Goal: Find specific page/section: Find specific page/section

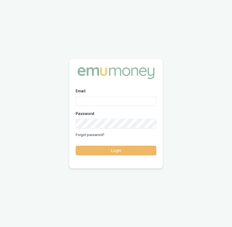
type input "[EMAIL_ADDRESS][DOMAIN_NAME]"
click at [109, 146] on button "Login" at bounding box center [116, 151] width 81 height 10
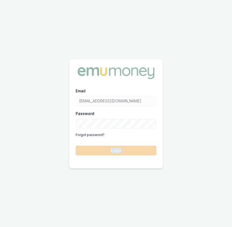
click at [109, 146] on form "Email [EMAIL_ADDRESS][DOMAIN_NAME] Password Forgot password? Login" at bounding box center [116, 122] width 81 height 68
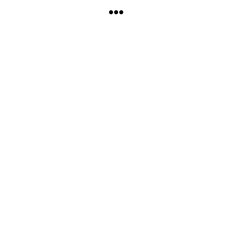
scroll to position [1, 0]
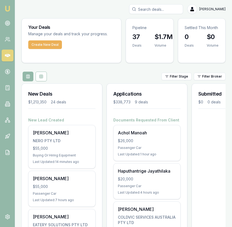
click at [160, 10] on input "Search deals" at bounding box center [156, 9] width 54 height 10
type input "v"
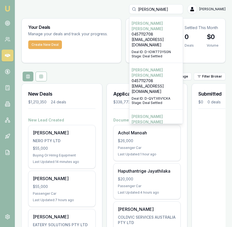
type input "avtar"
click at [168, 48] on div "AVTAR SINGH 0457112708 singhavtar6432@gmail.com Deal ID: D-IOW773YSGN Stage: De…" at bounding box center [156, 39] width 53 height 47
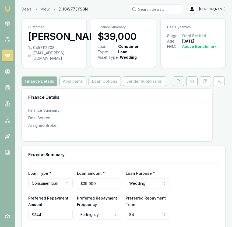
scroll to position [1, 0]
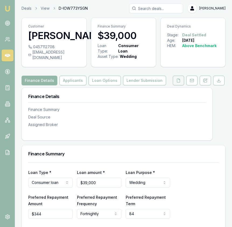
click at [179, 83] on icon at bounding box center [178, 80] width 4 height 4
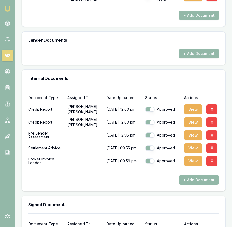
scroll to position [348, 0]
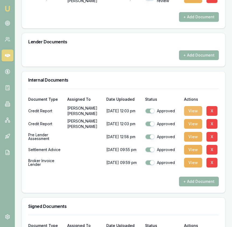
click at [197, 116] on button "View" at bounding box center [193, 111] width 18 height 10
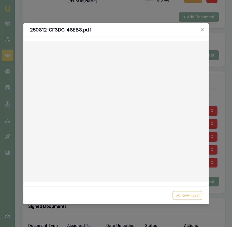
click at [203, 30] on icon "button" at bounding box center [202, 29] width 4 height 4
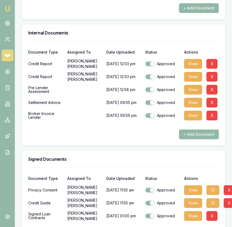
scroll to position [0, 0]
